Goal: Find specific fact

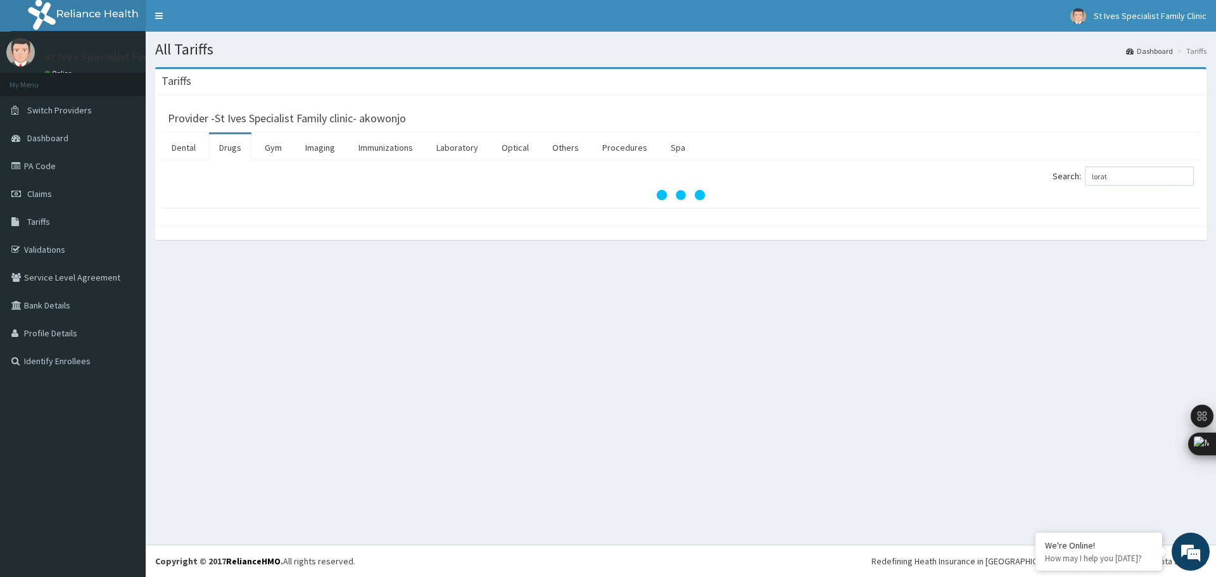
type input "lorat"
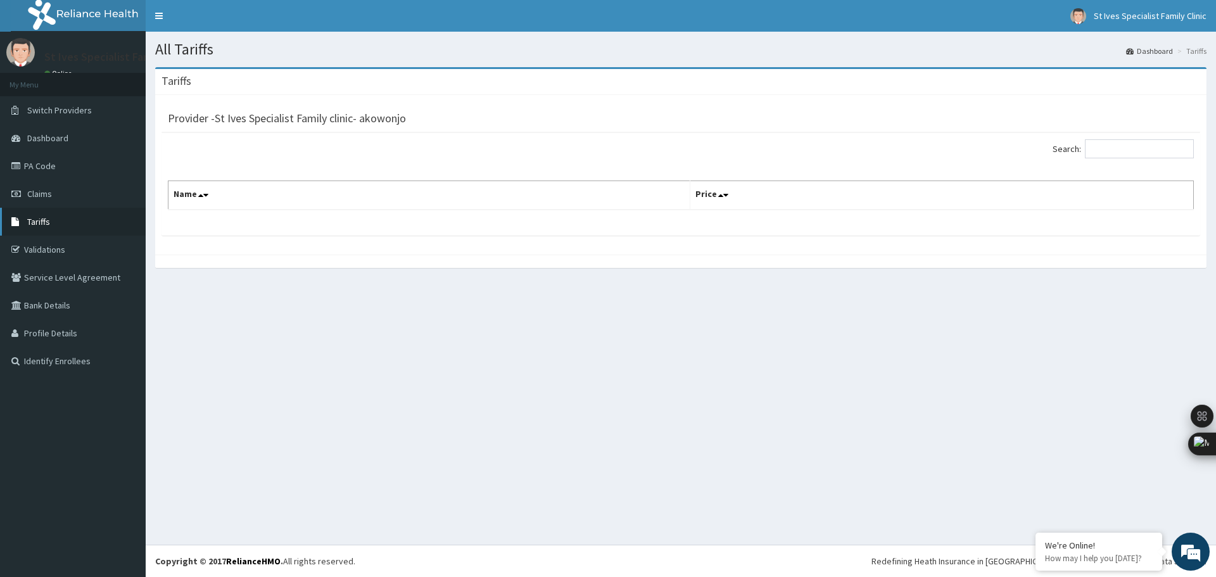
click at [74, 226] on link "Tariffs" at bounding box center [73, 222] width 146 height 28
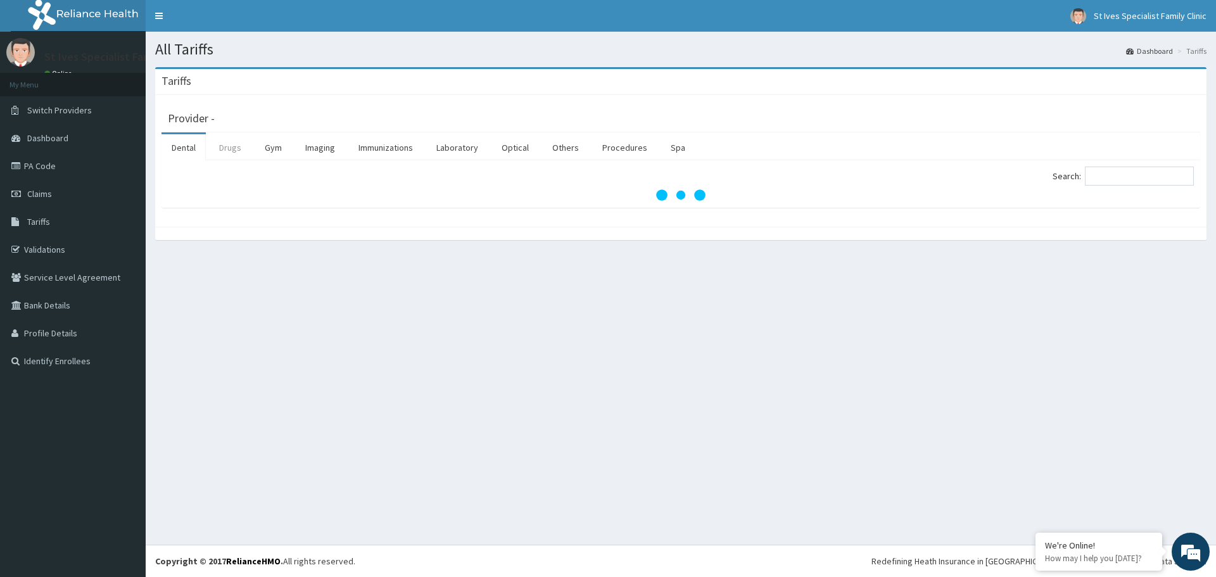
click at [229, 144] on link "Drugs" at bounding box center [230, 147] width 42 height 27
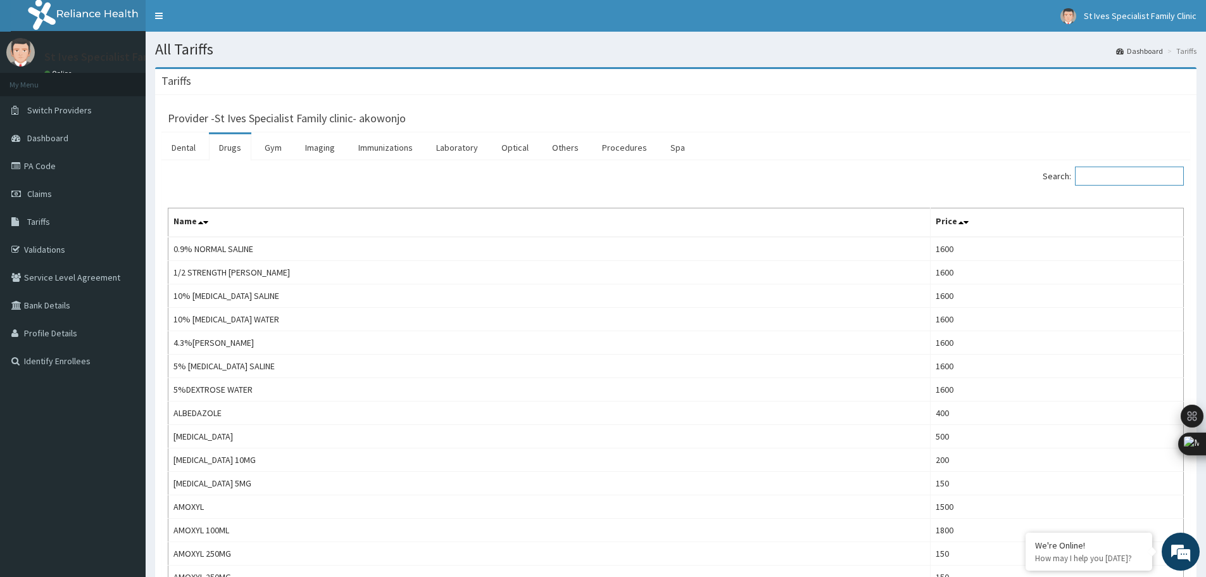
click at [1109, 179] on input "Search:" at bounding box center [1129, 176] width 109 height 19
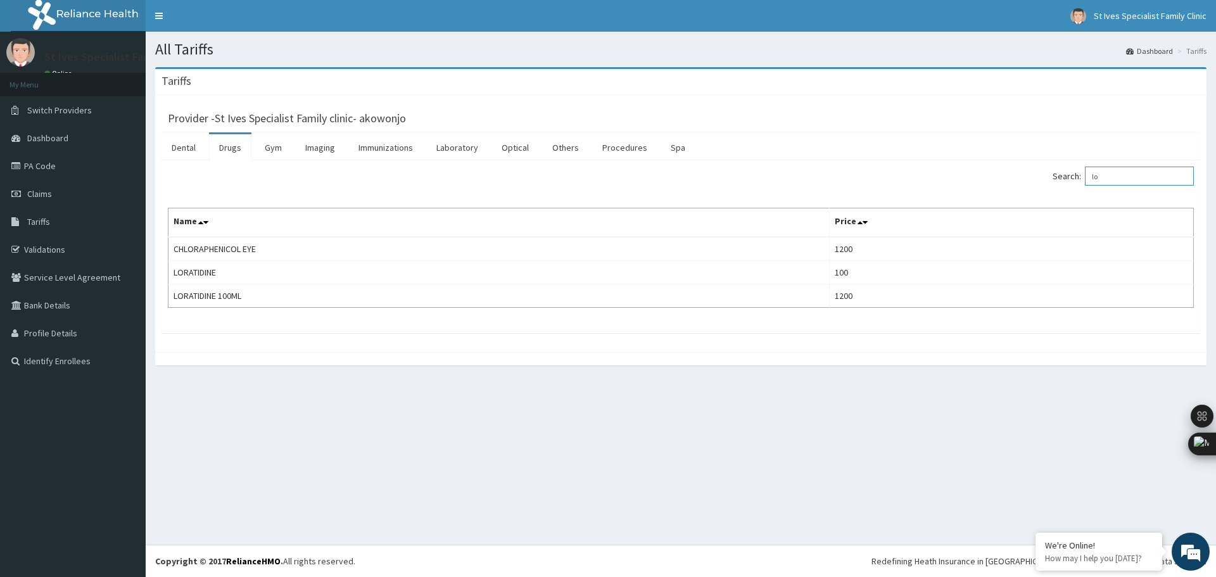
type input "l"
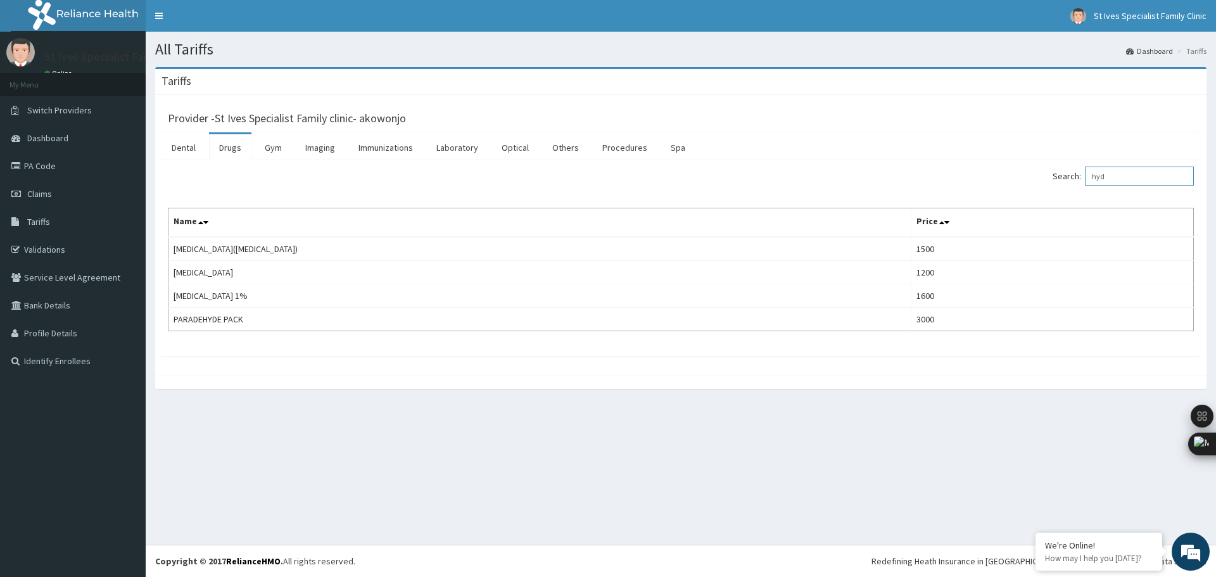
type input "hydr"
